Goal: Navigation & Orientation: Find specific page/section

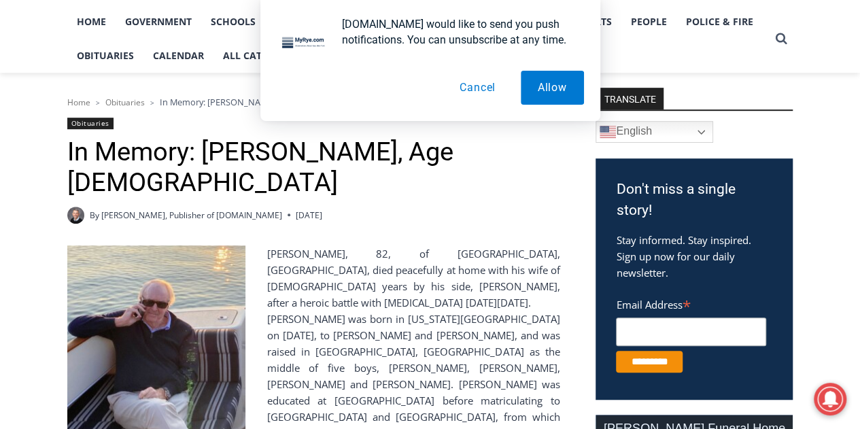
scroll to position [333, 0]
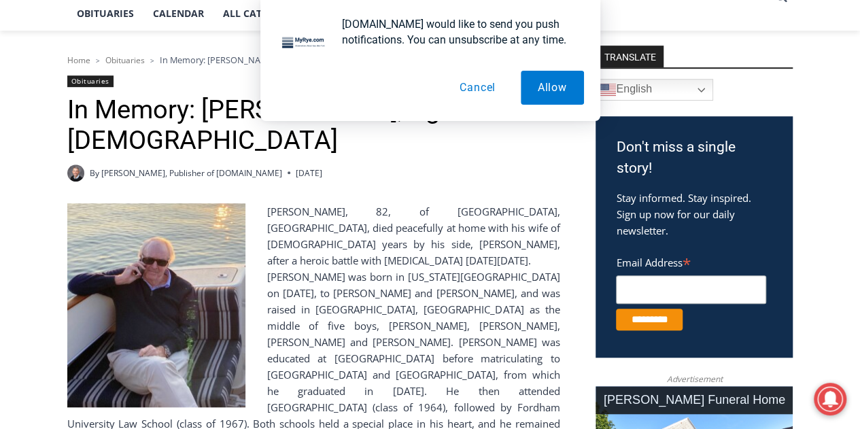
click at [482, 88] on button "Cancel" at bounding box center [477, 88] width 70 height 34
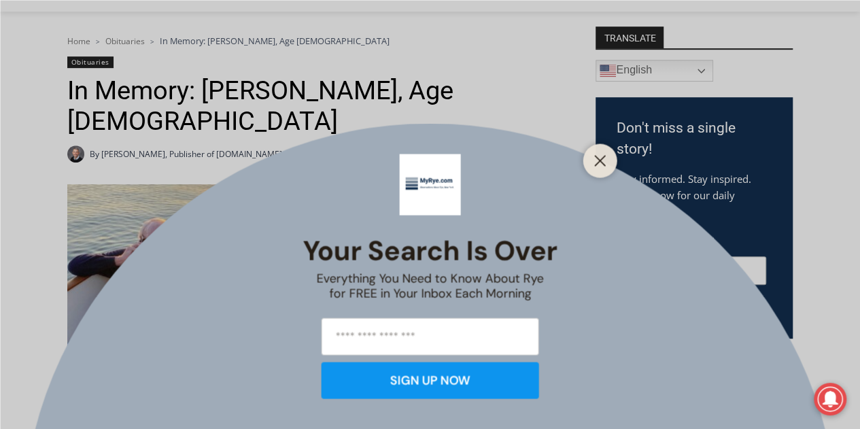
scroll to position [355, 0]
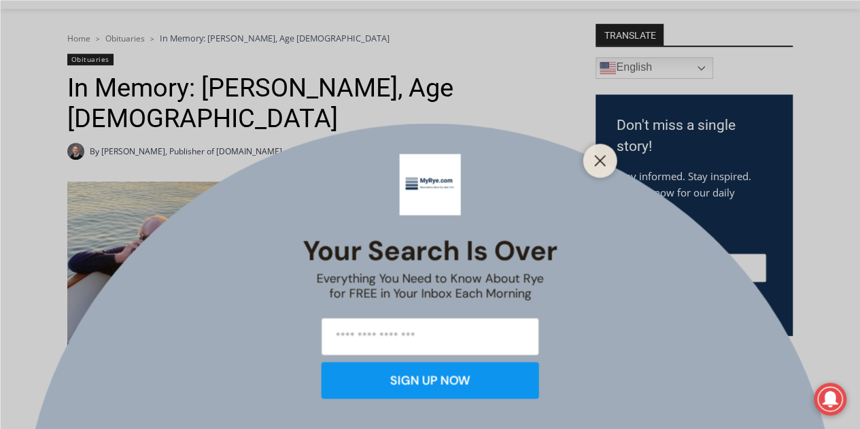
click at [589, 167] on div at bounding box center [600, 160] width 34 height 34
click at [604, 160] on icon "Close" at bounding box center [600, 160] width 12 height 12
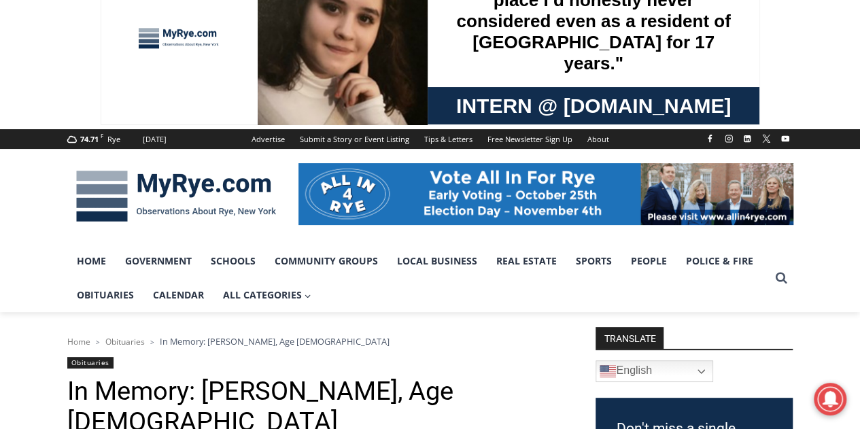
scroll to position [0, 0]
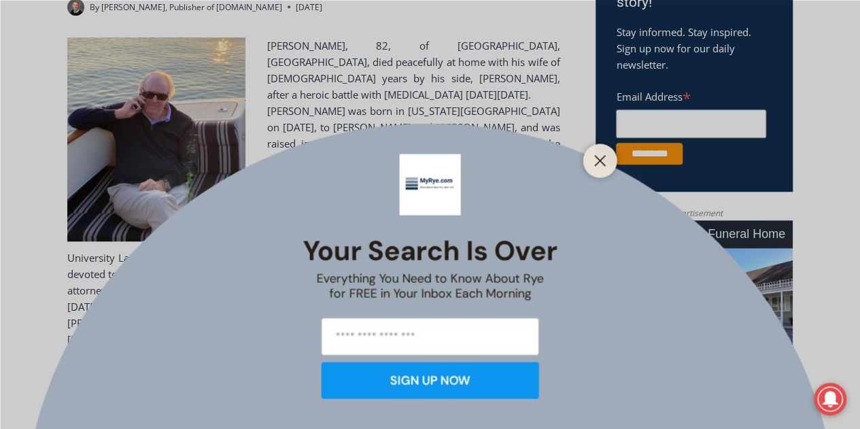
scroll to position [499, 0]
click at [579, 150] on div "Your Search is Over Everything You Need to Know About Rye for FREE in Your Inbo…" at bounding box center [430, 214] width 860 height 429
click at [602, 162] on icon "Close" at bounding box center [600, 160] width 12 height 12
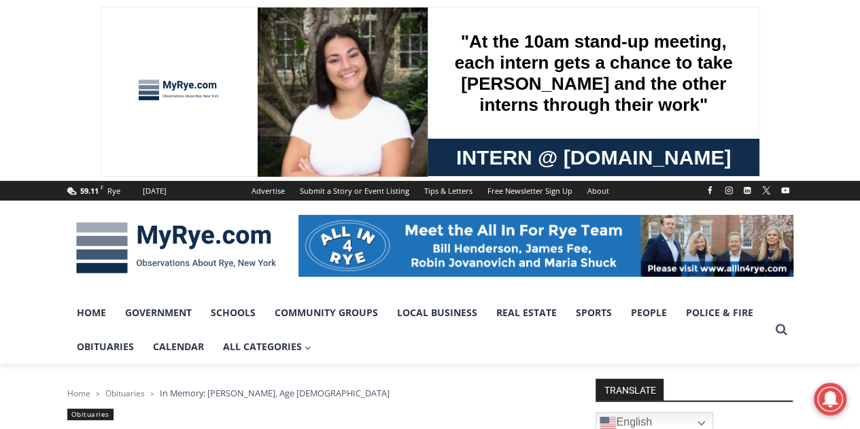
scroll to position [237, 0]
